Goal: Transaction & Acquisition: Purchase product/service

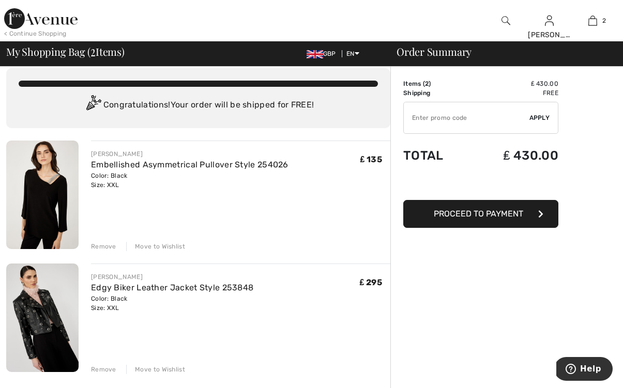
scroll to position [10, 0]
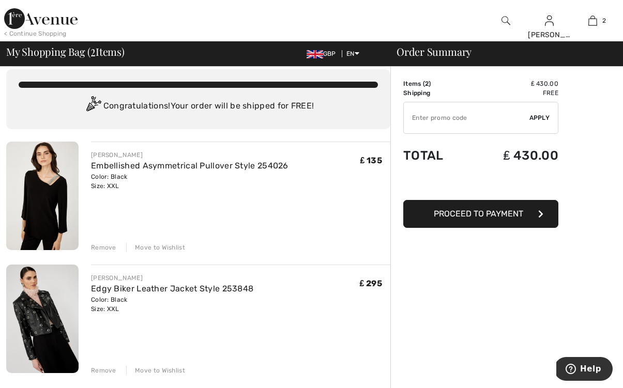
click at [54, 209] on img at bounding box center [42, 196] width 72 height 109
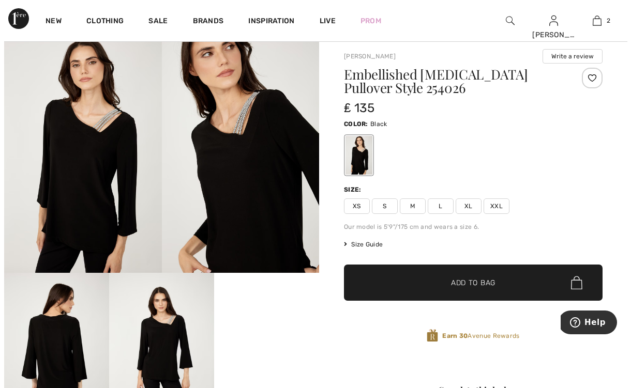
scroll to position [68, 0]
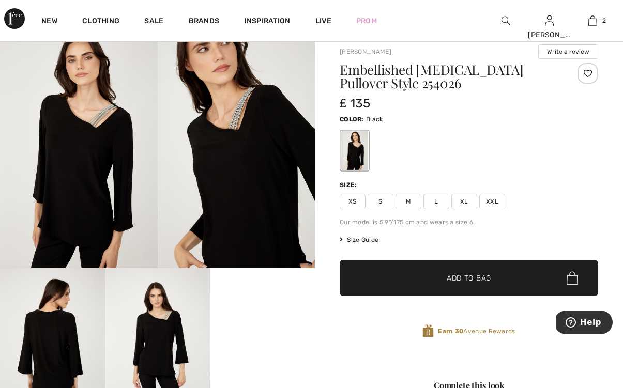
click at [370, 242] on span "Size Guide" at bounding box center [359, 239] width 39 height 9
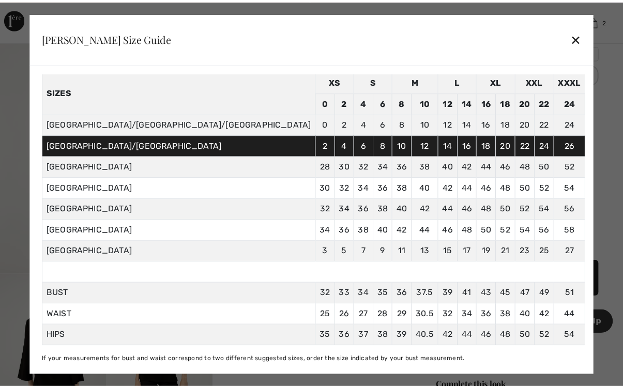
scroll to position [55, 0]
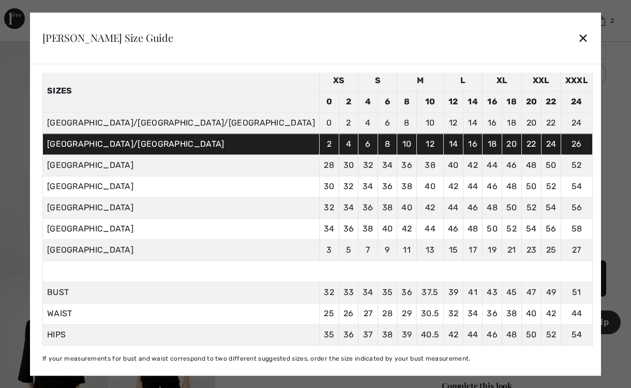
click at [578, 41] on div "✕" at bounding box center [583, 38] width 11 height 22
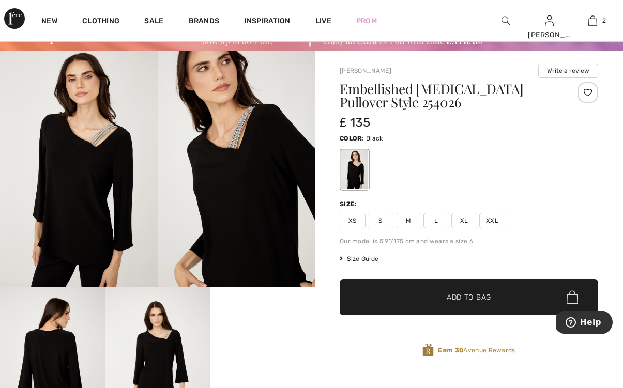
scroll to position [48, 0]
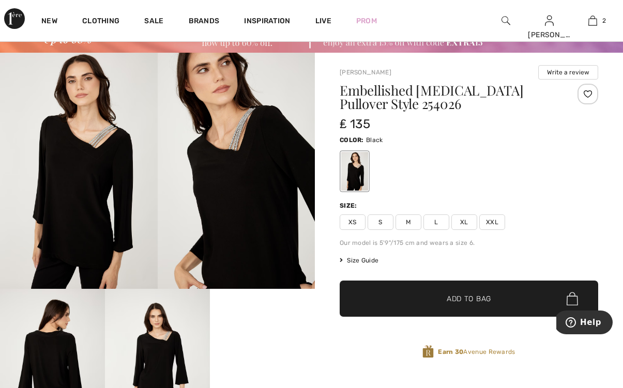
click at [462, 223] on span "XL" at bounding box center [465, 223] width 26 height 16
click at [477, 300] on span "Add to Bag" at bounding box center [469, 299] width 44 height 11
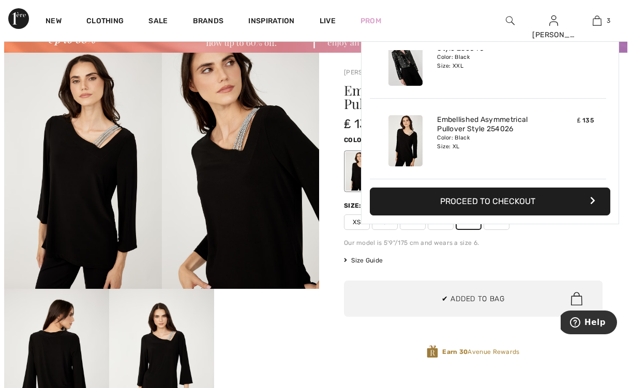
scroll to position [0, 0]
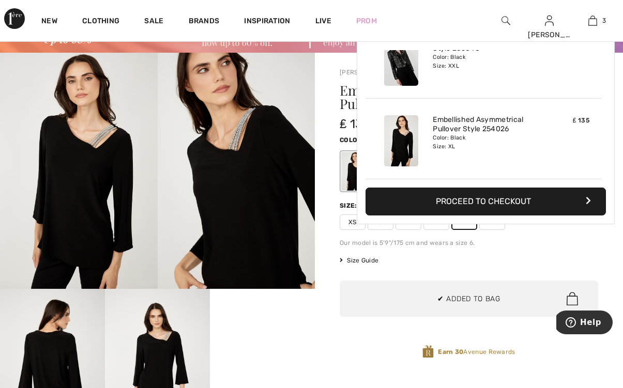
click at [366, 261] on span "Size Guide" at bounding box center [359, 260] width 39 height 9
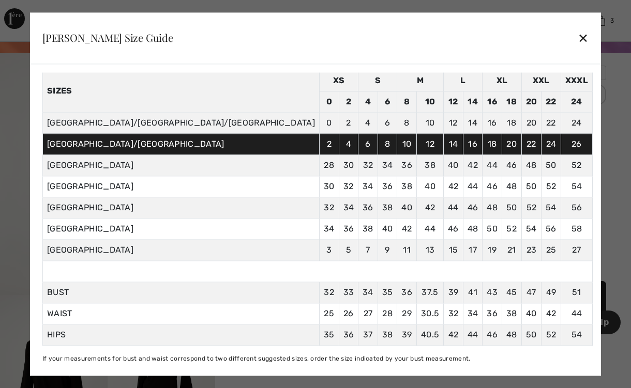
scroll to position [59, 0]
click at [578, 38] on div "✕" at bounding box center [583, 38] width 11 height 22
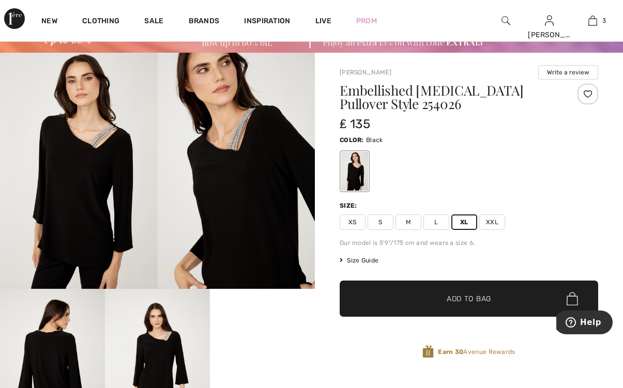
click at [271, 186] on img at bounding box center [237, 171] width 158 height 236
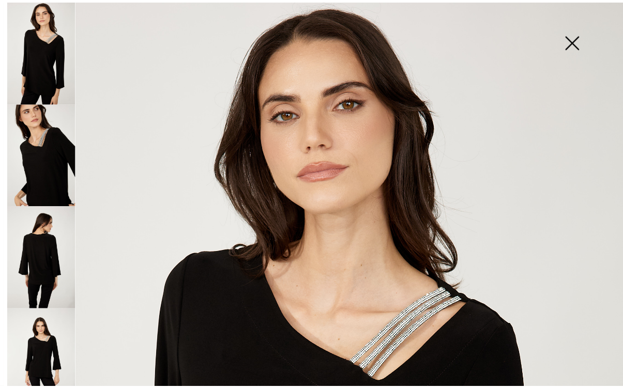
scroll to position [0, 0]
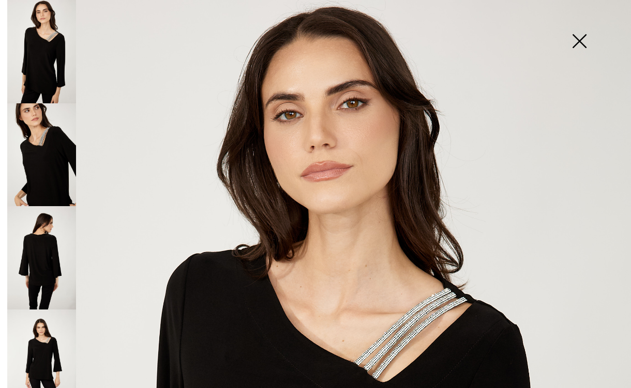
click at [47, 241] on img at bounding box center [41, 257] width 69 height 103
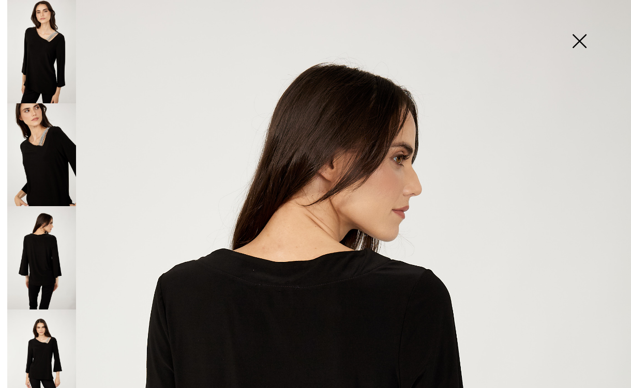
click at [52, 351] on img at bounding box center [41, 361] width 69 height 103
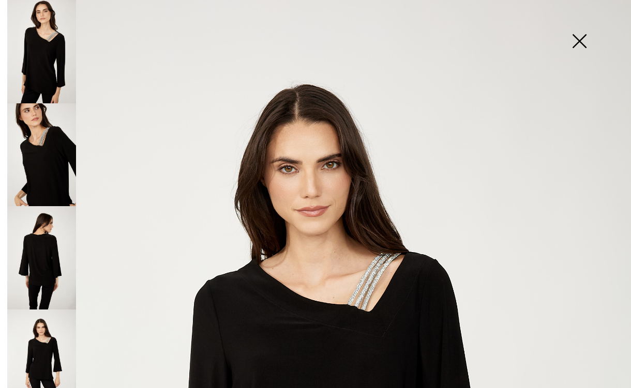
click at [46, 57] on img at bounding box center [41, 51] width 69 height 103
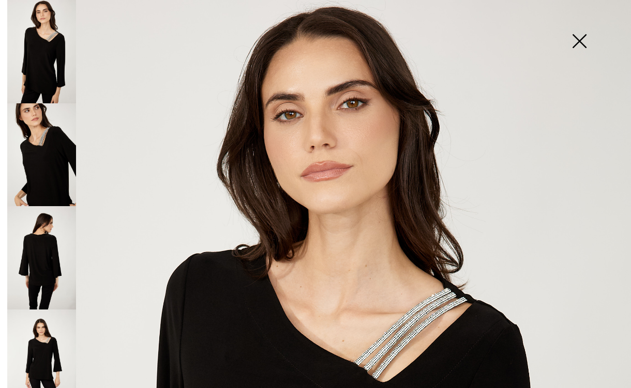
click at [578, 42] on img at bounding box center [579, 42] width 52 height 53
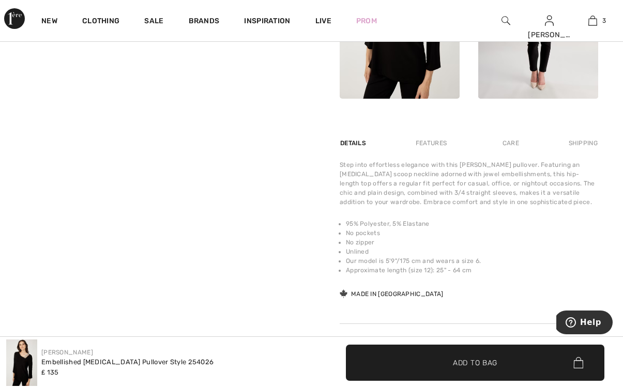
scroll to position [572, 0]
click at [104, 363] on div "Embellished [MEDICAL_DATA] Pullover Style 254026" at bounding box center [127, 362] width 172 height 10
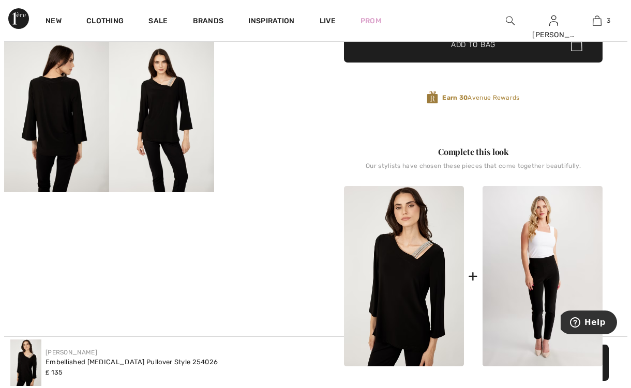
scroll to position [274, 0]
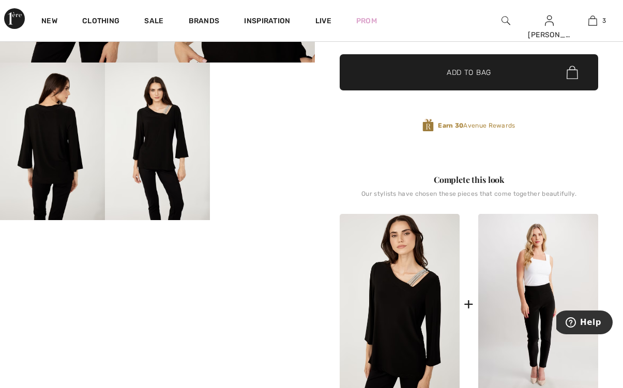
click at [56, 183] on img at bounding box center [52, 142] width 105 height 158
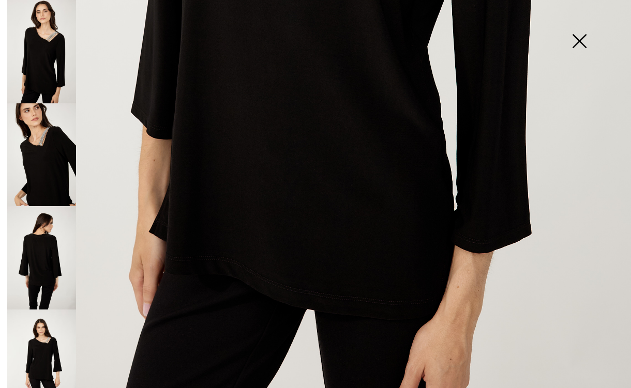
scroll to position [546, 0]
click at [44, 365] on img at bounding box center [41, 361] width 69 height 103
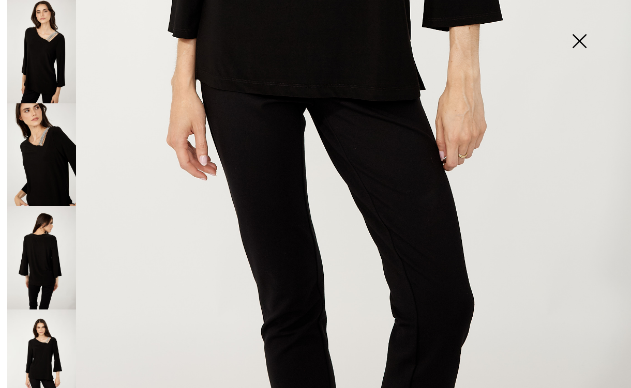
scroll to position [2, 0]
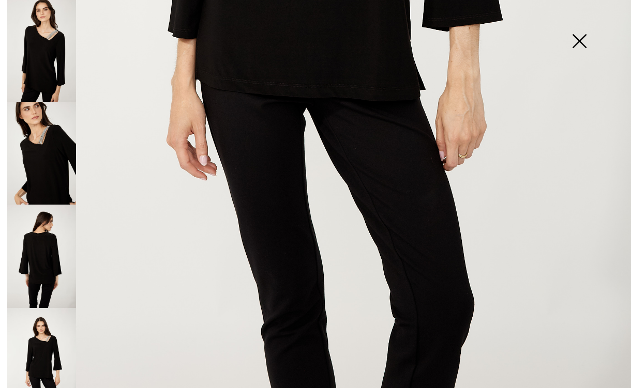
click at [50, 264] on img at bounding box center [41, 256] width 69 height 103
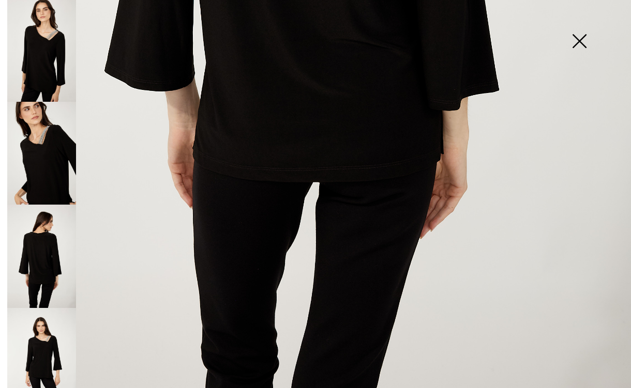
click at [50, 182] on img at bounding box center [41, 153] width 69 height 103
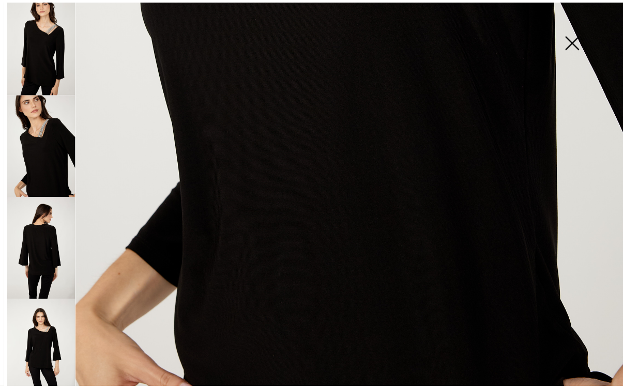
scroll to position [9, 0]
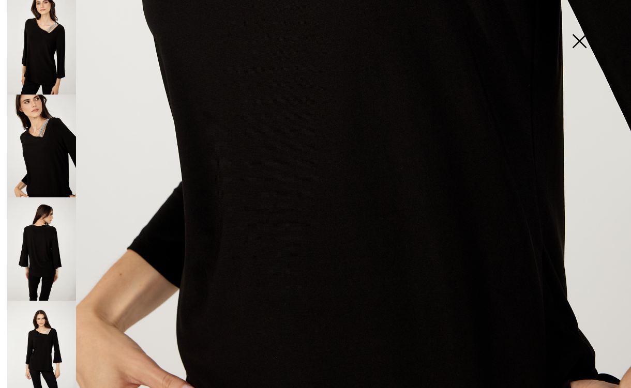
click at [42, 75] on img at bounding box center [41, 42] width 69 height 103
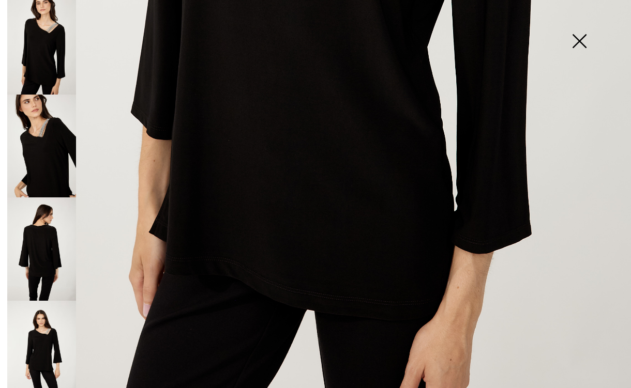
click at [574, 43] on img at bounding box center [579, 42] width 52 height 53
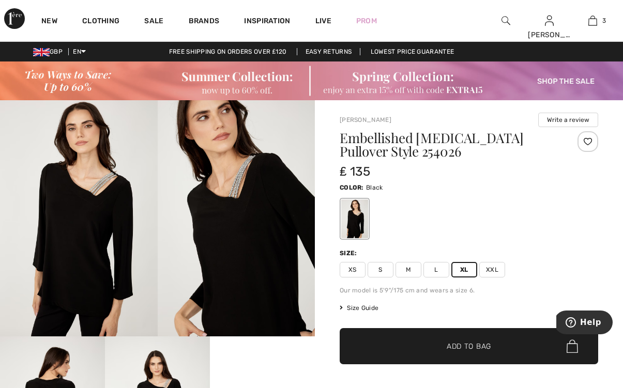
scroll to position [0, 0]
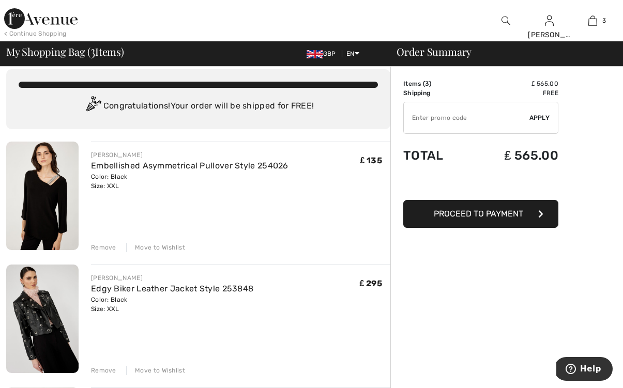
click at [189, 304] on div "Color: Black Size: XXL" at bounding box center [172, 304] width 162 height 19
click at [191, 290] on link "Edgy Biker Leather Jacket Style 253848" at bounding box center [172, 289] width 162 height 10
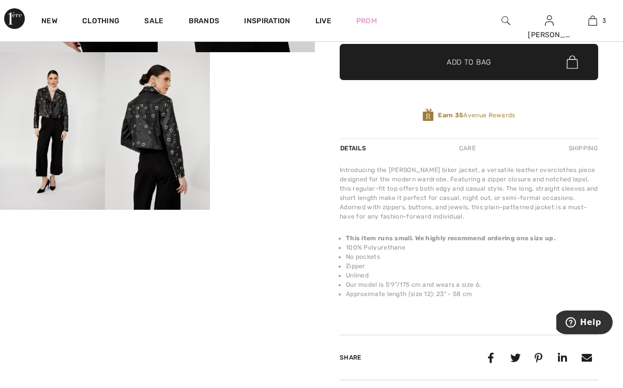
scroll to position [291, 0]
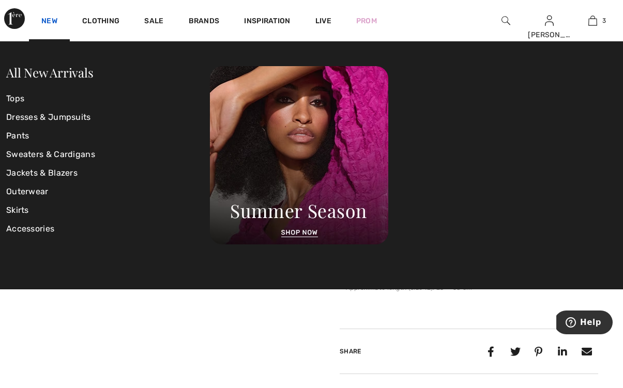
click at [52, 22] on link "New" at bounding box center [49, 22] width 16 height 11
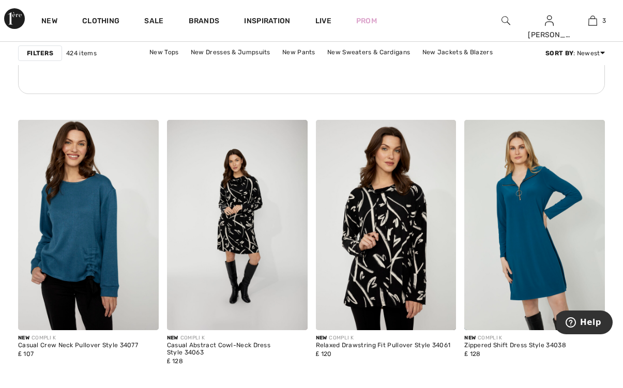
scroll to position [3350, 0]
